Goal: Find specific page/section: Find specific page/section

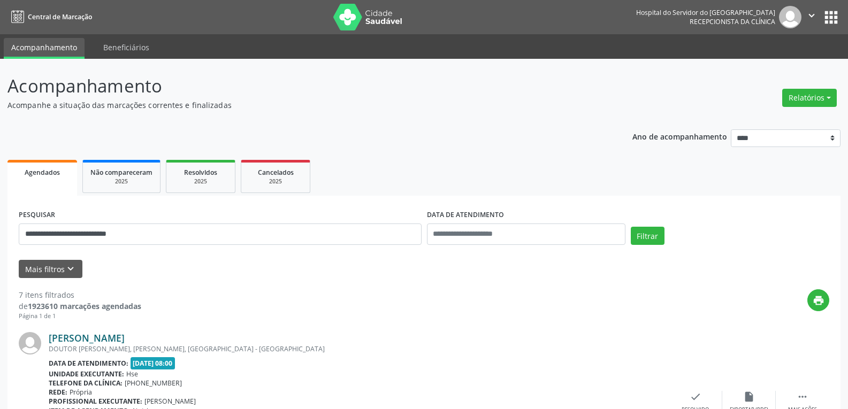
click at [166, 345] on div "DOUTOR [PERSON_NAME], [PERSON_NAME], [GEOGRAPHIC_DATA] - [GEOGRAPHIC_DATA]" at bounding box center [359, 349] width 620 height 9
click at [125, 338] on link "[PERSON_NAME]" at bounding box center [87, 338] width 76 height 12
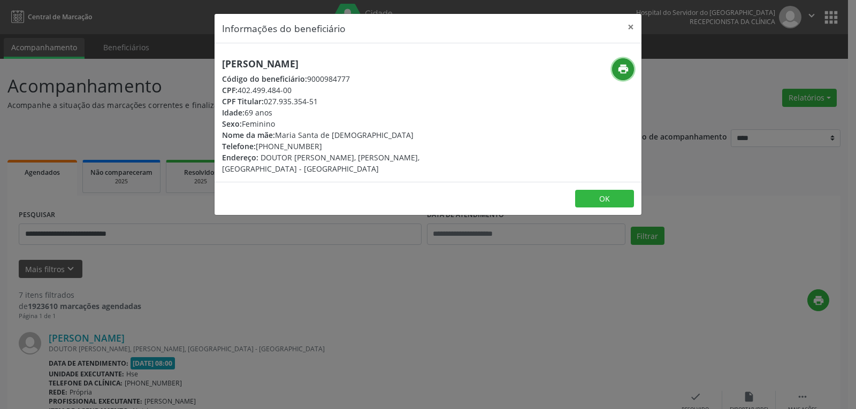
click at [622, 69] on icon "print" at bounding box center [624, 69] width 12 height 12
drag, startPoint x: 276, startPoint y: 146, endPoint x: 331, endPoint y: 147, distance: 55.1
click at [331, 147] on div "Telefone: [PHONE_NUMBER]" at bounding box center [357, 146] width 270 height 11
drag, startPoint x: 270, startPoint y: 148, endPoint x: 315, endPoint y: 148, distance: 45.5
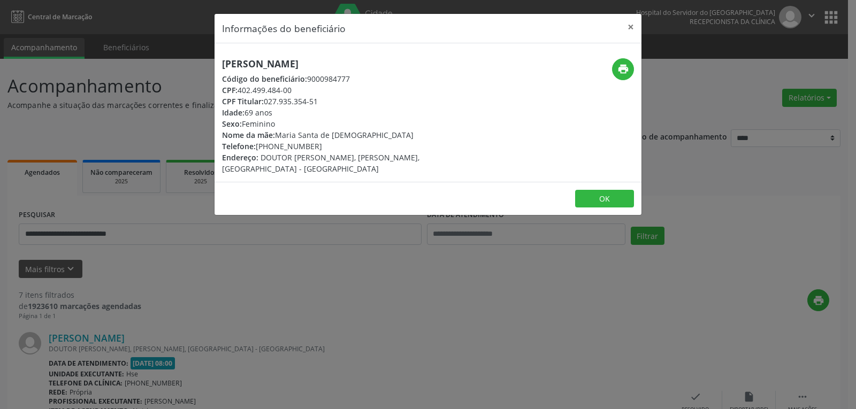
click at [315, 148] on div "Telefone: [PHONE_NUMBER]" at bounding box center [357, 146] width 270 height 11
click at [318, 145] on div "Telefone: [PHONE_NUMBER]" at bounding box center [357, 146] width 270 height 11
drag, startPoint x: 273, startPoint y: 143, endPoint x: 335, endPoint y: 146, distance: 61.6
click at [335, 146] on div "Telefone: [PHONE_NUMBER]" at bounding box center [357, 146] width 270 height 11
copy div "99607-3585"
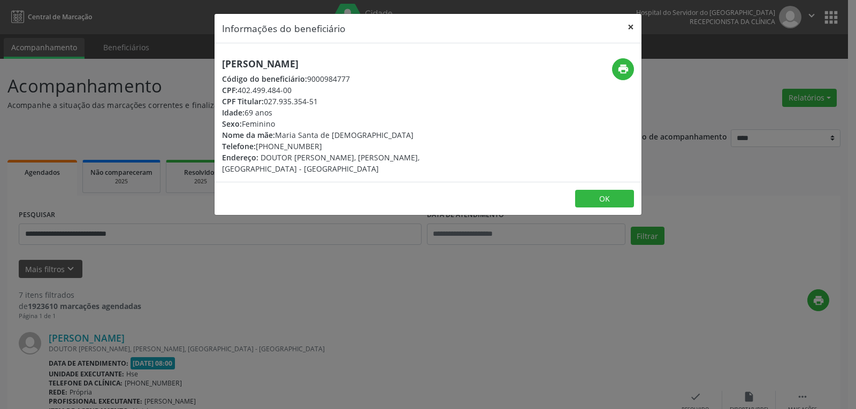
click at [624, 21] on button "×" at bounding box center [630, 27] width 21 height 26
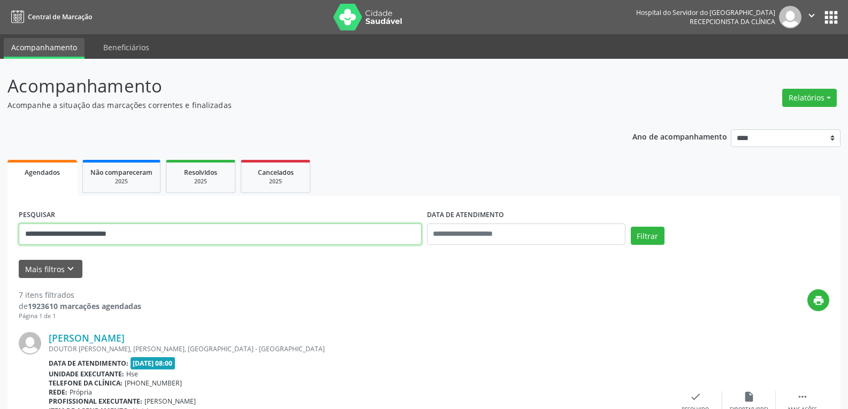
click at [192, 229] on input "**********" at bounding box center [220, 234] width 403 height 21
drag, startPoint x: 179, startPoint y: 239, endPoint x: 0, endPoint y: 220, distance: 179.7
paste input "text"
type input "**********"
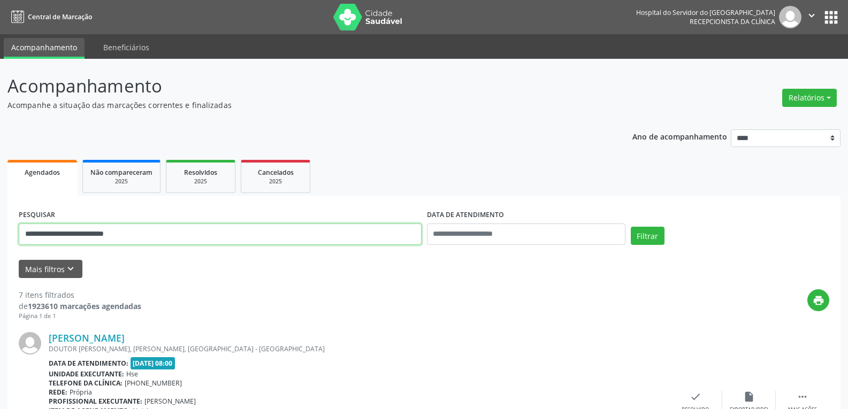
click at [631, 227] on button "Filtrar" at bounding box center [648, 236] width 34 height 18
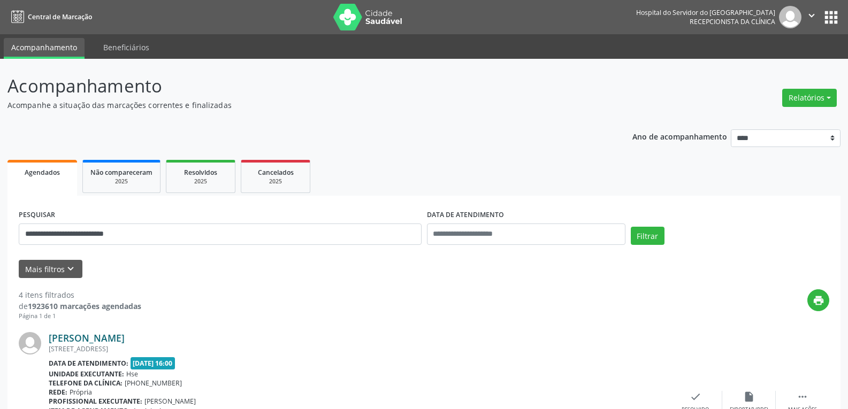
click at [125, 341] on link "[PERSON_NAME]" at bounding box center [87, 338] width 76 height 12
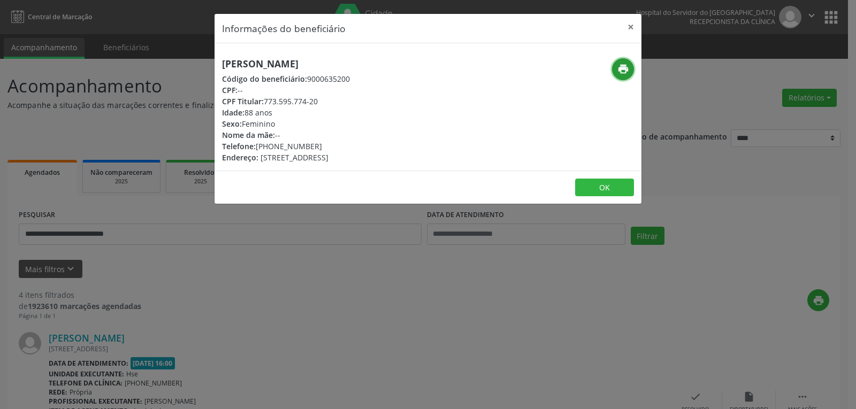
click at [625, 63] on icon "print" at bounding box center [624, 69] width 12 height 12
